Goal: Information Seeking & Learning: Learn about a topic

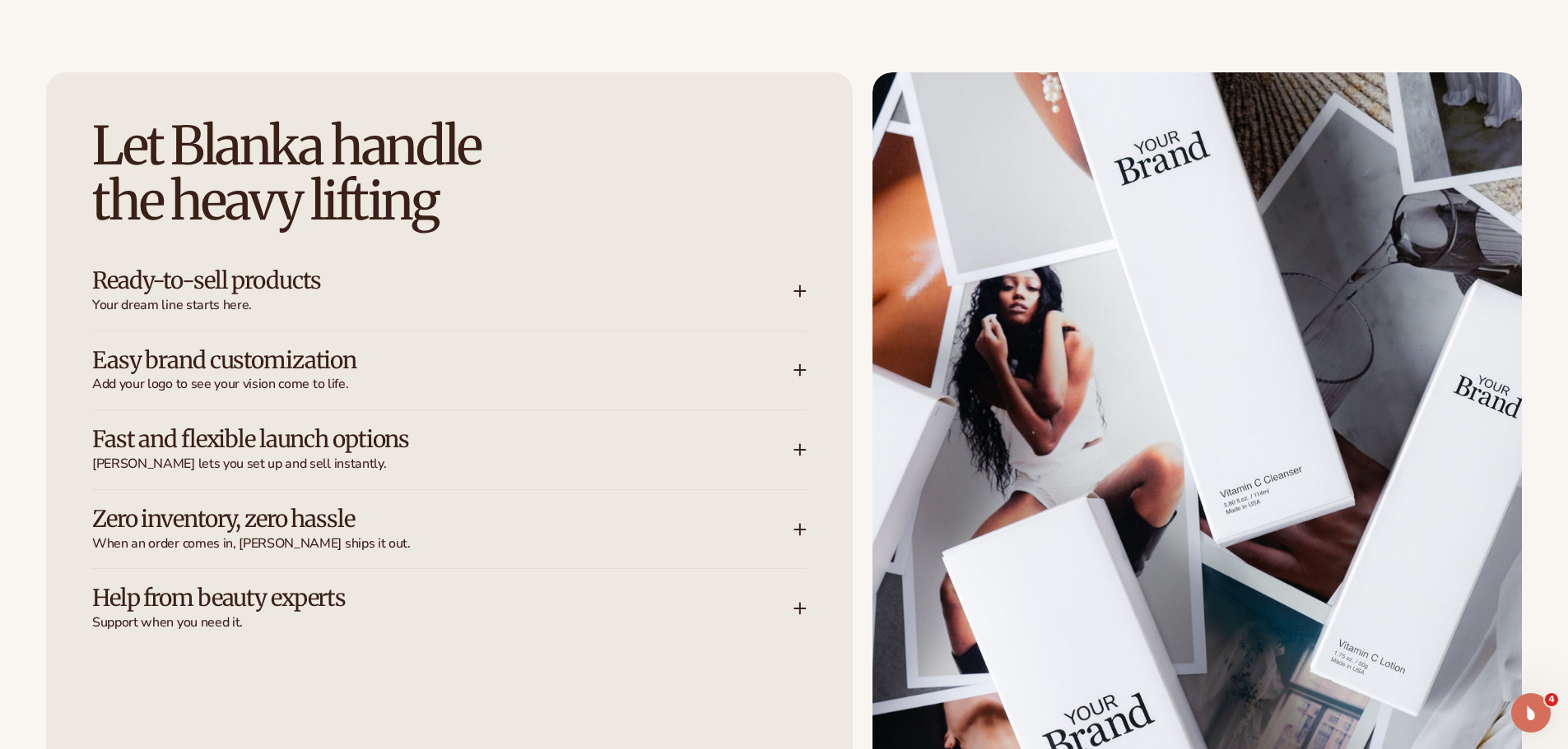
click at [546, 520] on h3 "Zero inventory, zero hassle" at bounding box center [418, 519] width 652 height 26
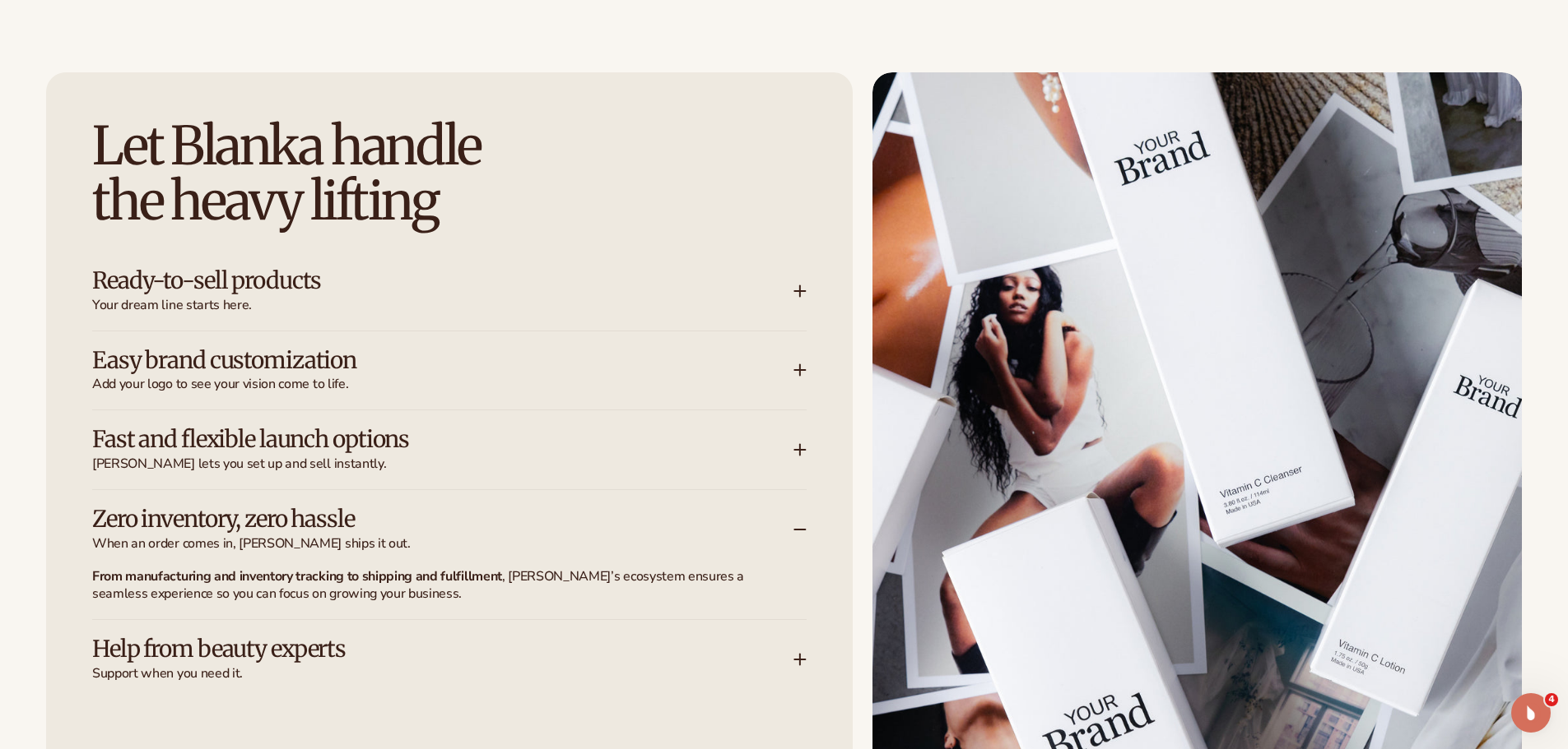
click at [546, 520] on h3 "Zero inventory, zero hassle" at bounding box center [418, 519] width 652 height 26
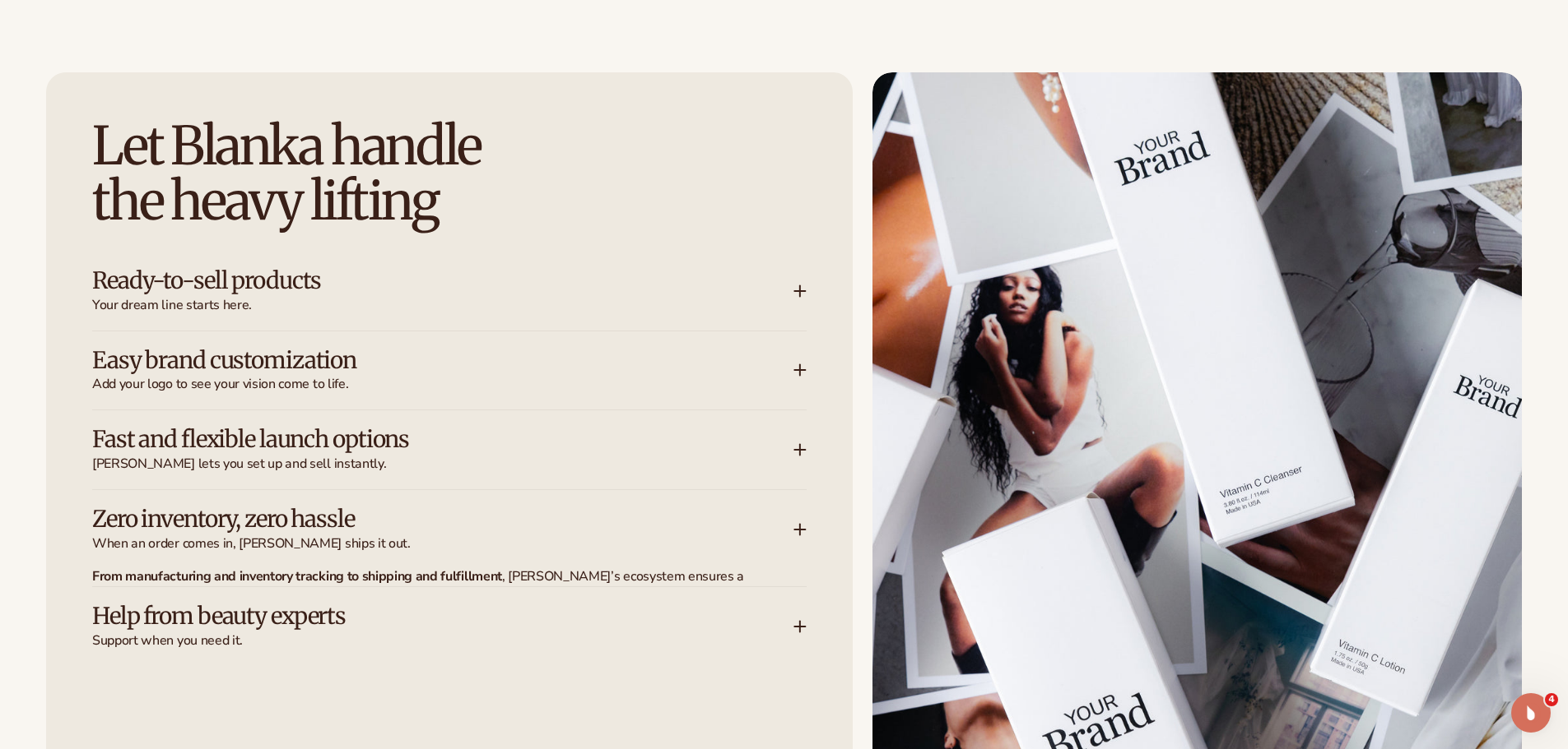
click at [583, 437] on h3 "Fast and flexible launch options" at bounding box center [418, 439] width 652 height 26
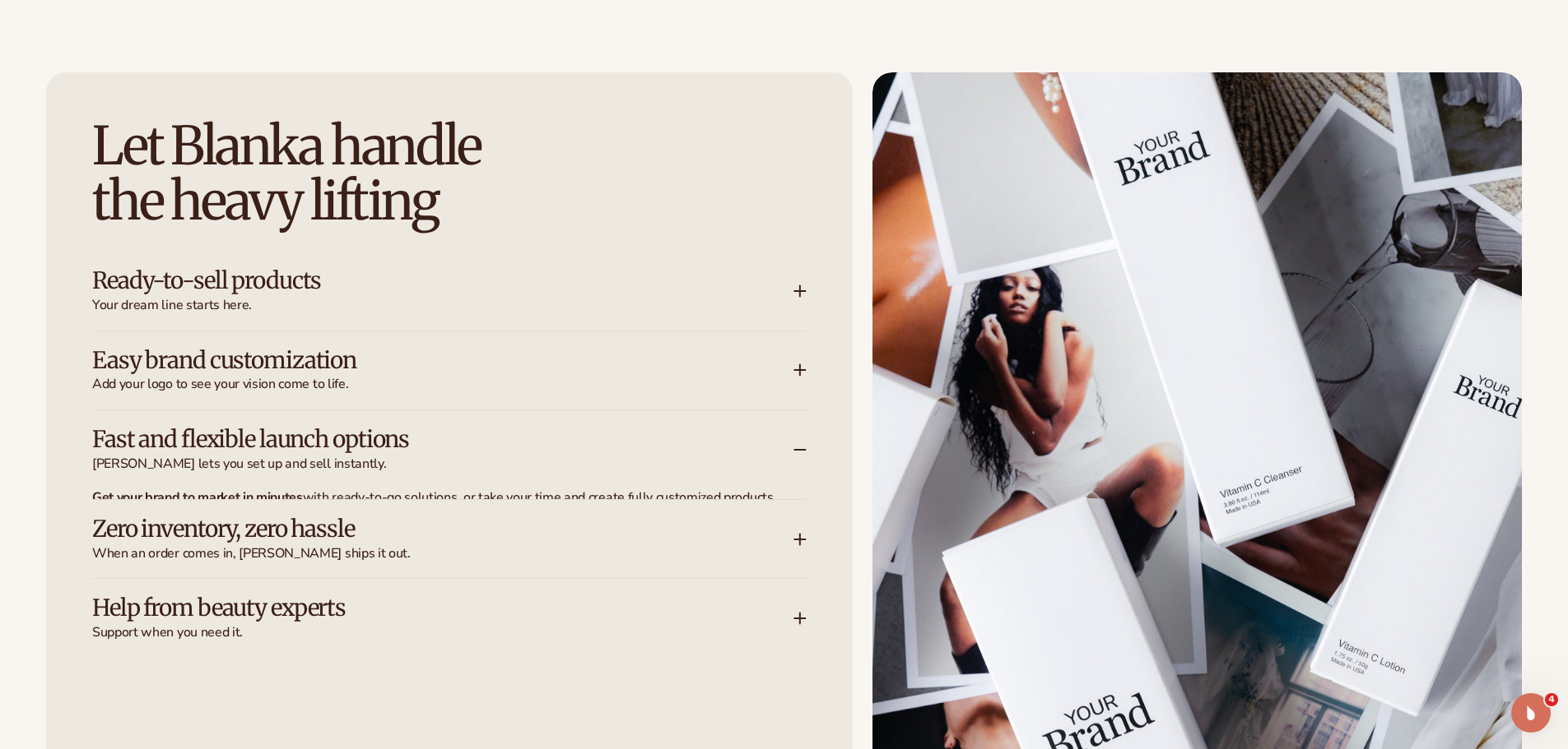
click at [583, 437] on h3 "Fast and flexible launch options" at bounding box center [418, 439] width 652 height 26
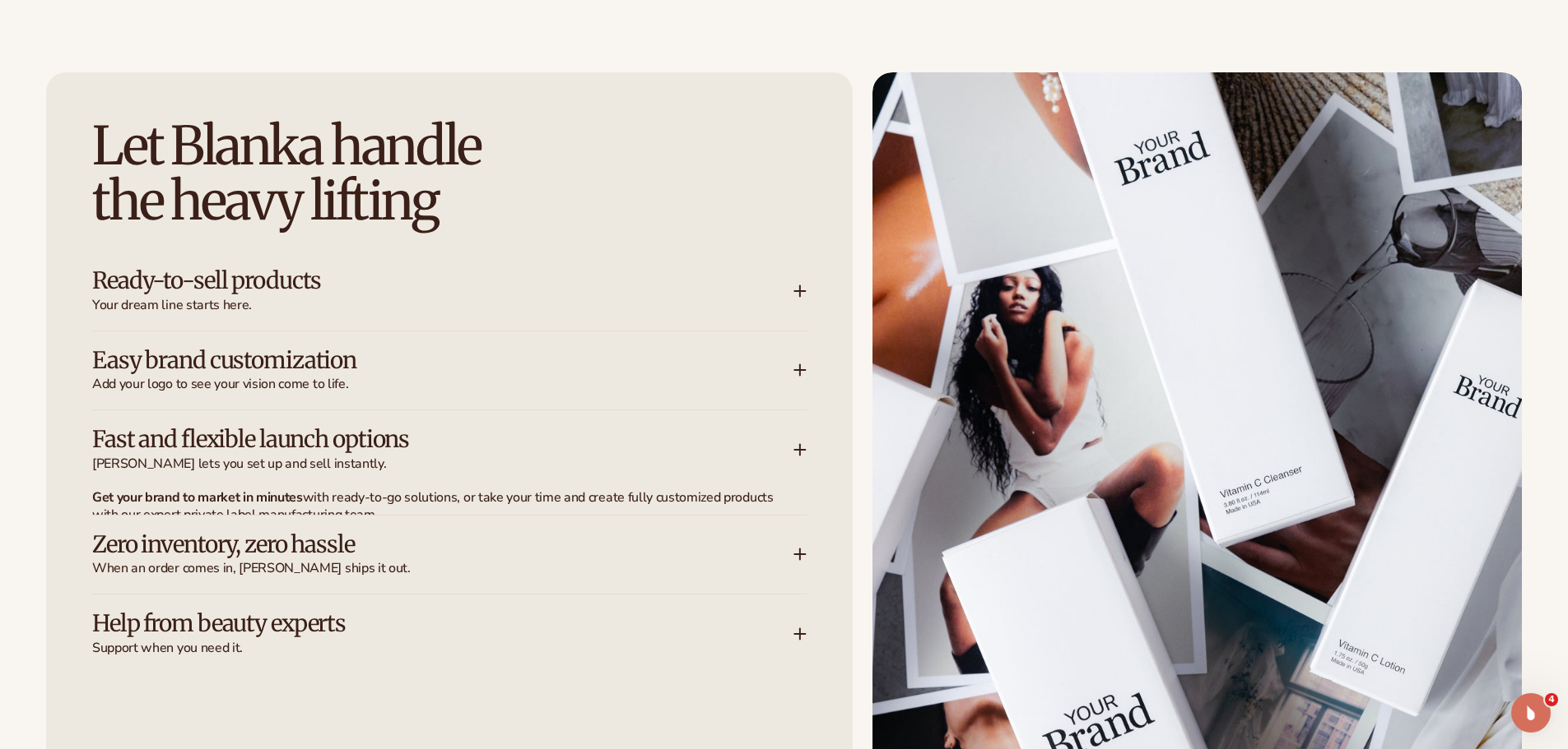
click at [570, 383] on span "Add your logo to see your vision come to life." at bounding box center [442, 384] width 701 height 17
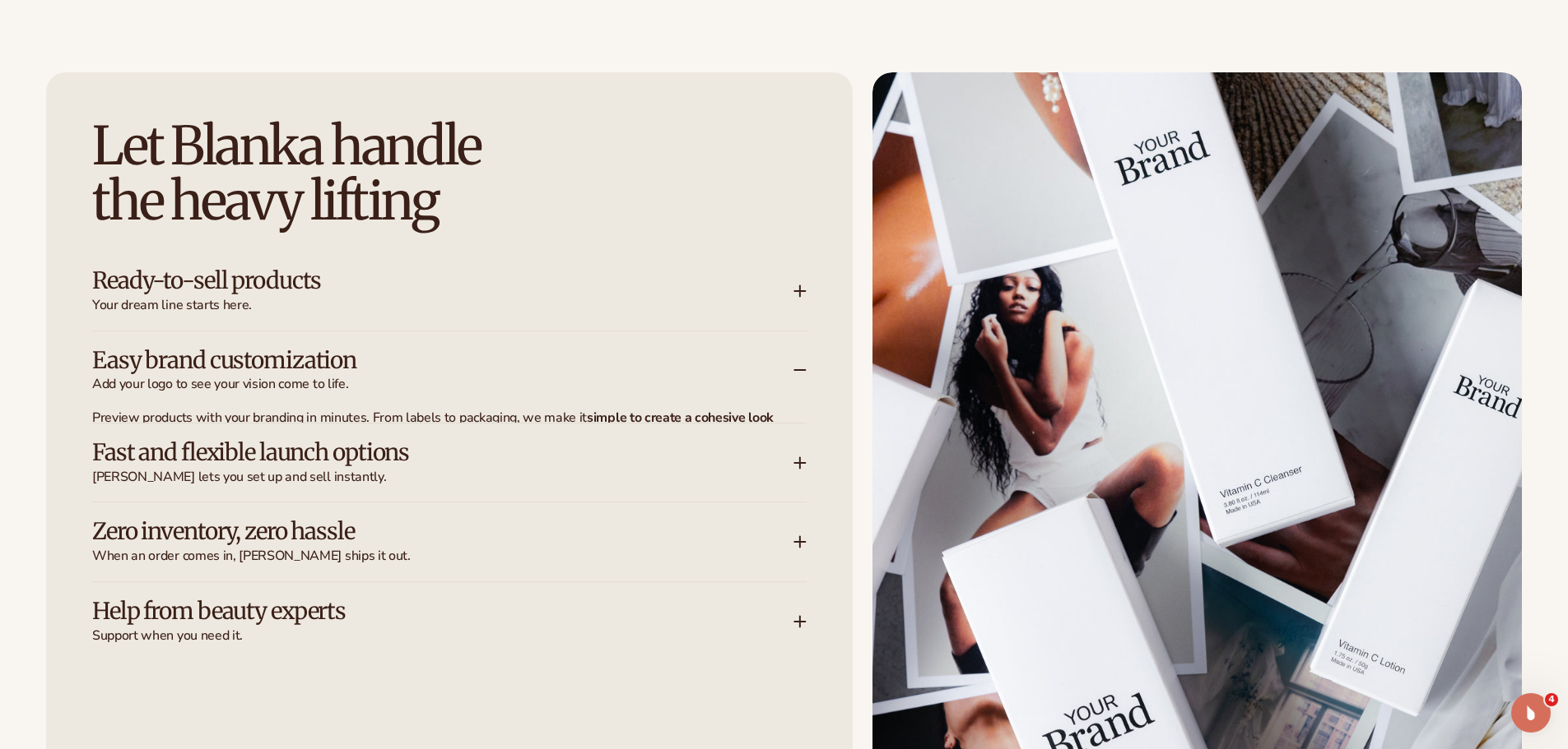
click at [605, 263] on div "Ready-to-sell products Your dream line starts here." at bounding box center [449, 291] width 714 height 79
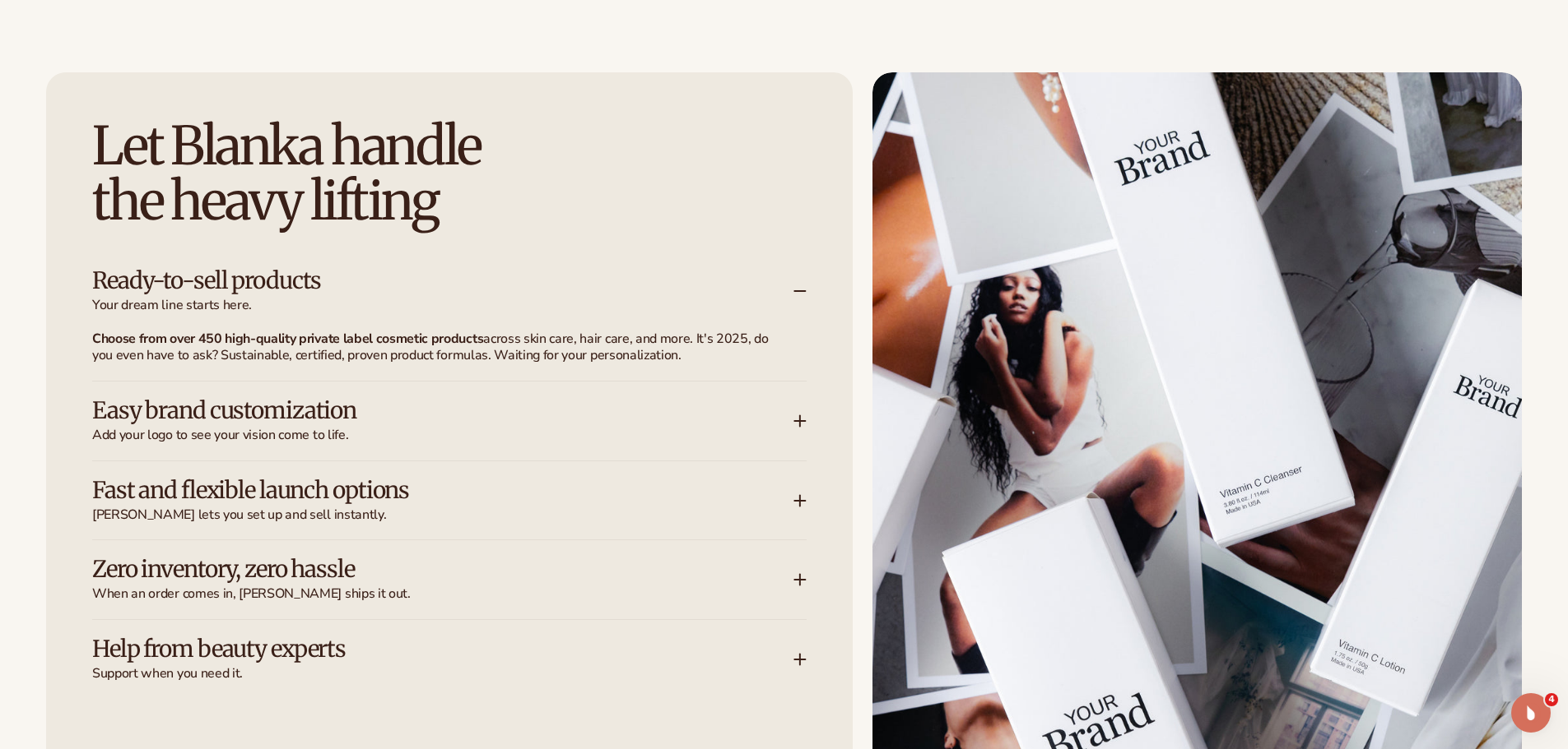
click at [607, 266] on div "Ready-to-sell products Your dream line starts here." at bounding box center [449, 291] width 714 height 79
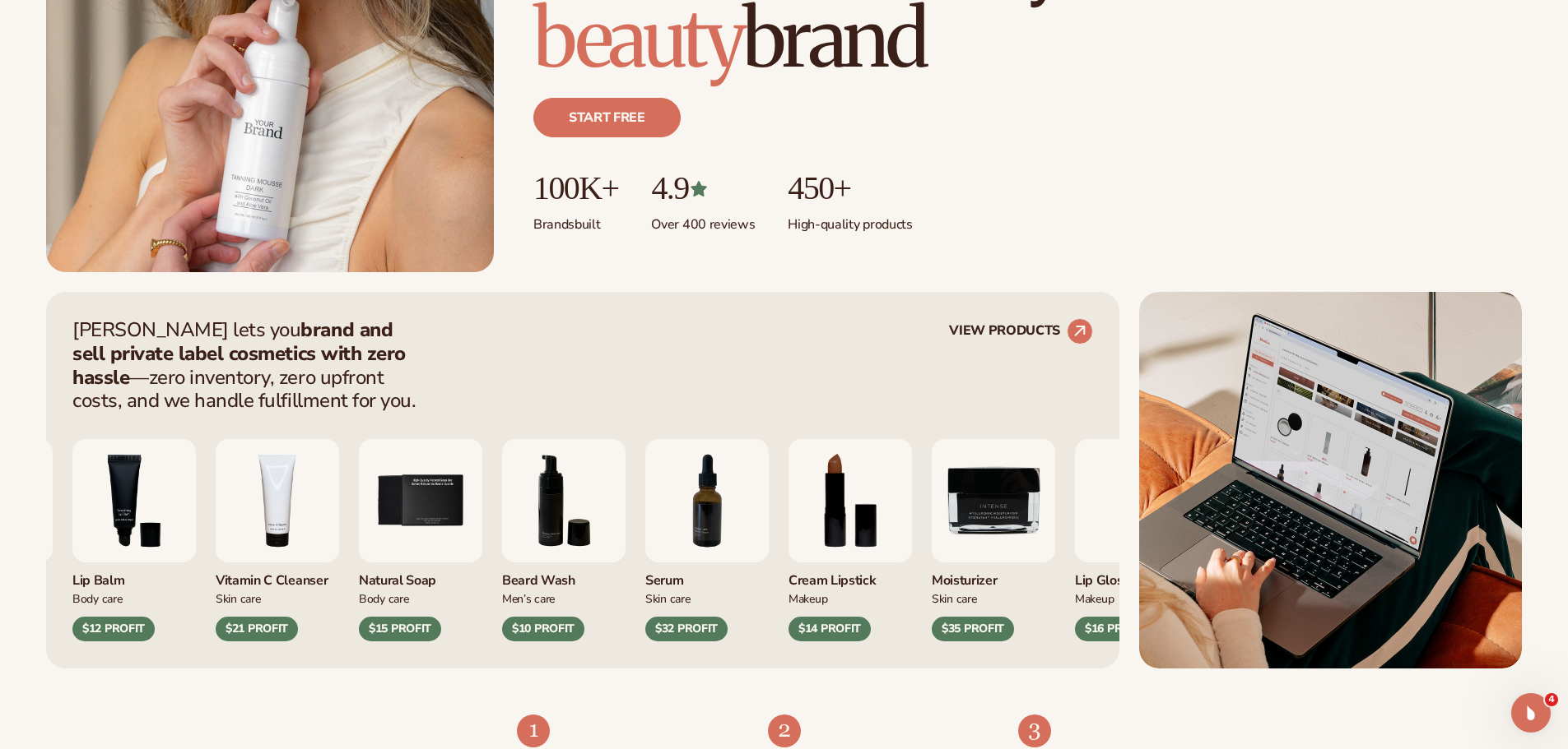
scroll to position [576, 0]
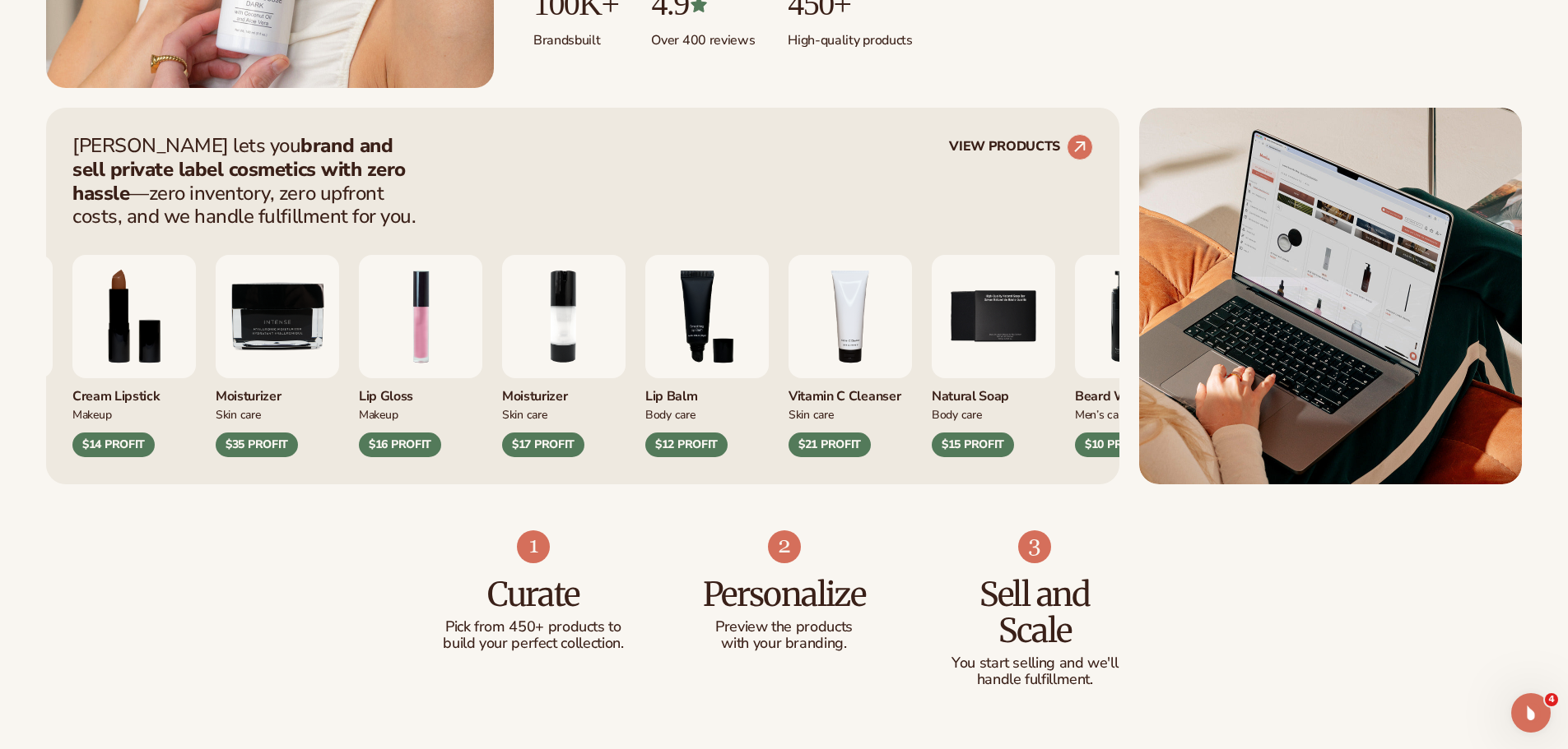
click at [1239, 583] on div "Curate Pick from 450+ products to build your perfect collection. Personalize Pr…" at bounding box center [784, 626] width 1568 height 283
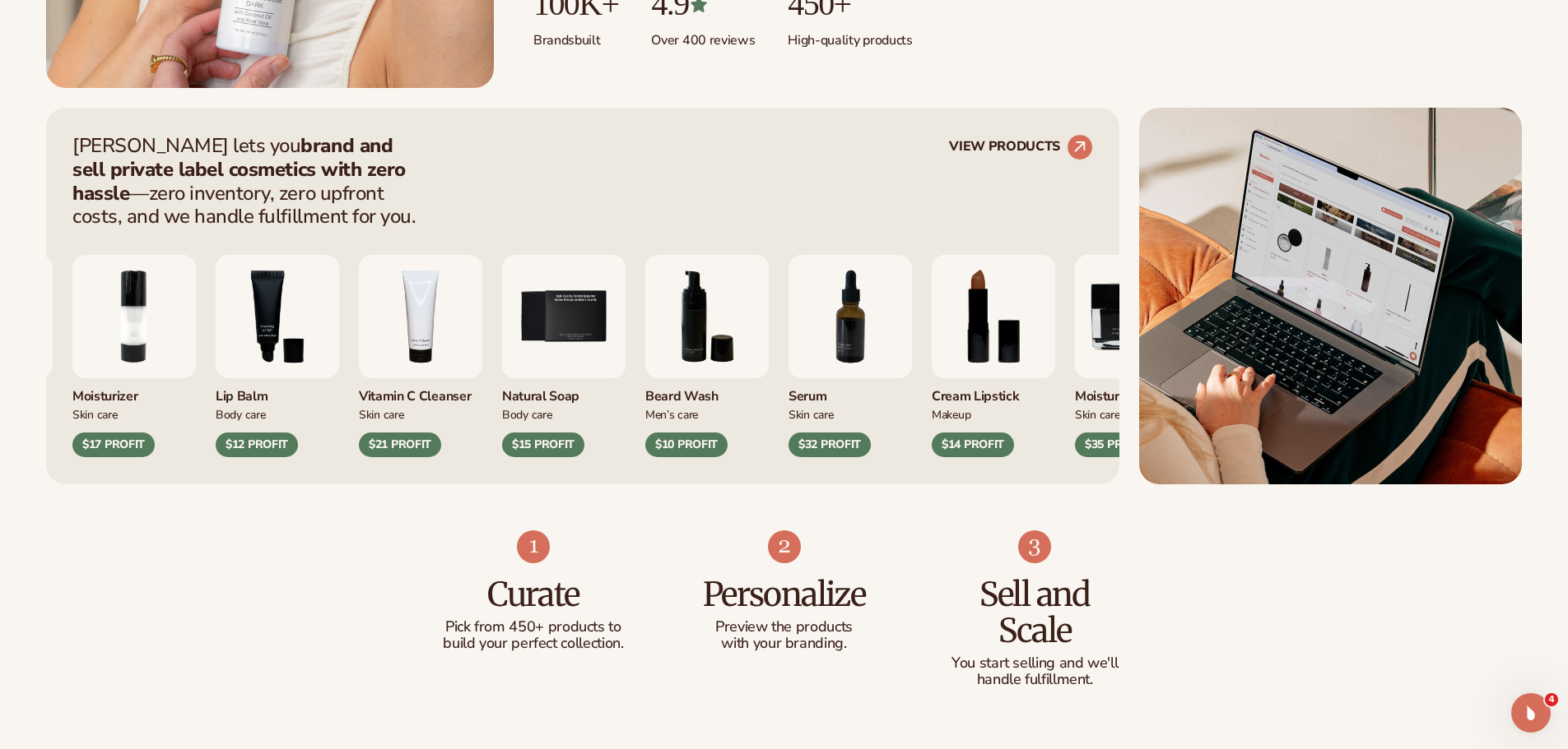
drag, startPoint x: 1410, startPoint y: 635, endPoint x: 1399, endPoint y: 633, distance: 11.2
click at [1410, 635] on div "Curate Pick from 450+ products to build your perfect collection. Personalize Pr…" at bounding box center [784, 626] width 1568 height 283
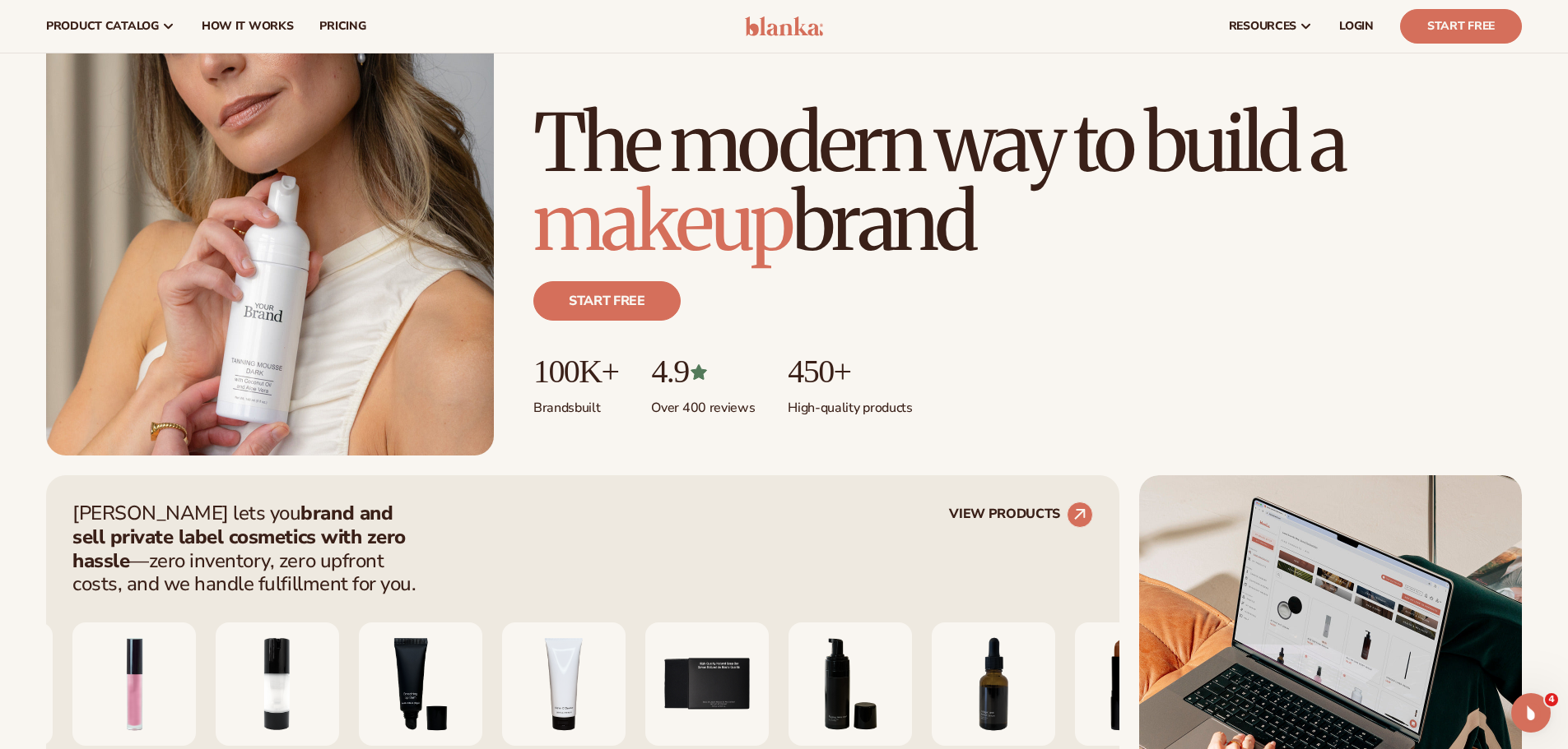
scroll to position [0, 0]
